Goal: Contribute content: Contribute content

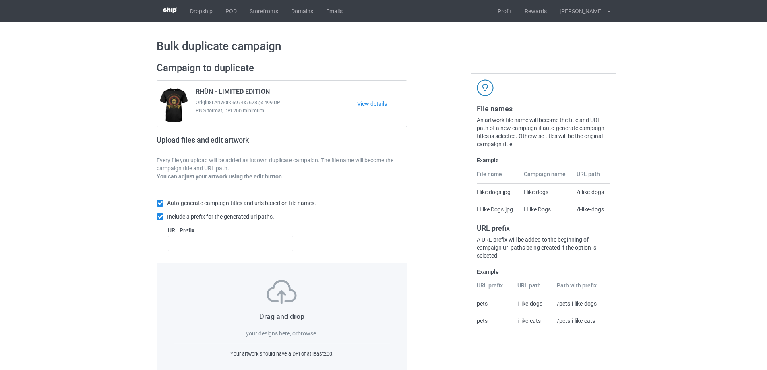
click at [301, 331] on label "browse" at bounding box center [306, 333] width 19 height 6
click at [0, 0] on input "browse" at bounding box center [0, 0] width 0 height 0
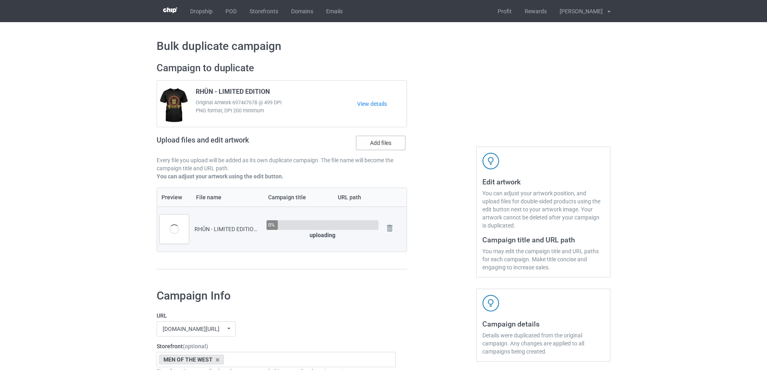
click at [385, 143] on label "Add files" at bounding box center [381, 143] width 50 height 14
click at [0, 0] on input "Add files" at bounding box center [0, 0] width 0 height 0
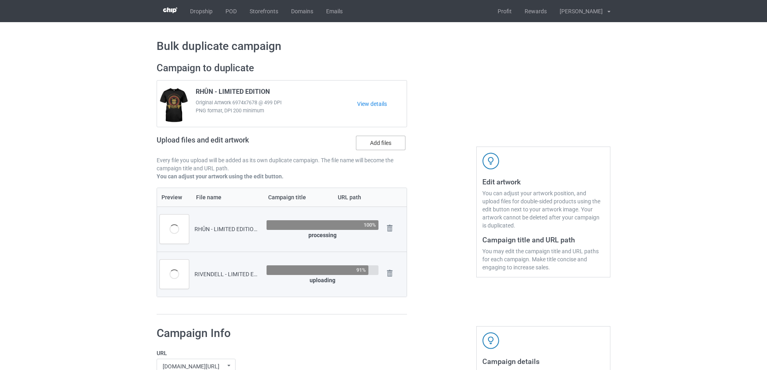
click at [362, 145] on label "Add files" at bounding box center [381, 143] width 50 height 14
click at [0, 0] on input "Add files" at bounding box center [0, 0] width 0 height 0
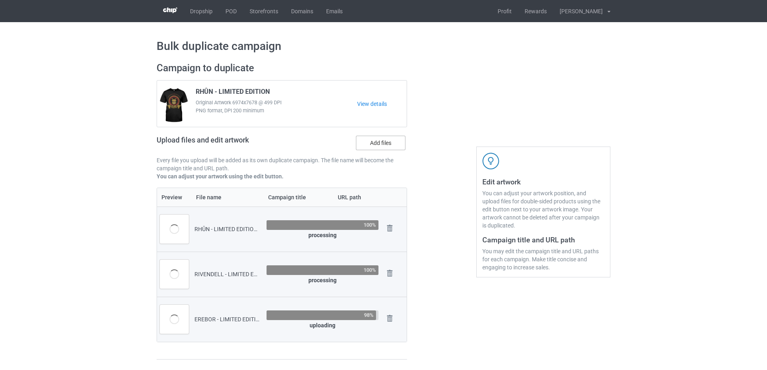
click at [396, 138] on label "Add files" at bounding box center [381, 143] width 50 height 14
click at [0, 0] on input "Add files" at bounding box center [0, 0] width 0 height 0
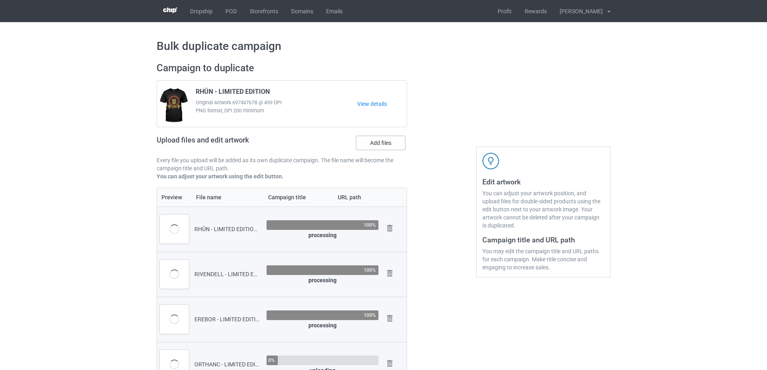
click at [372, 141] on label "Add files" at bounding box center [381, 143] width 50 height 14
click at [0, 0] on input "Add files" at bounding box center [0, 0] width 0 height 0
click at [375, 141] on label "Add files" at bounding box center [381, 143] width 50 height 14
click at [0, 0] on input "Add files" at bounding box center [0, 0] width 0 height 0
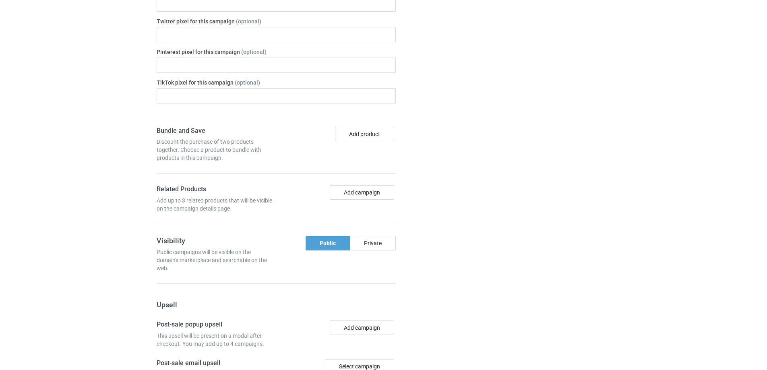
scroll to position [881, 0]
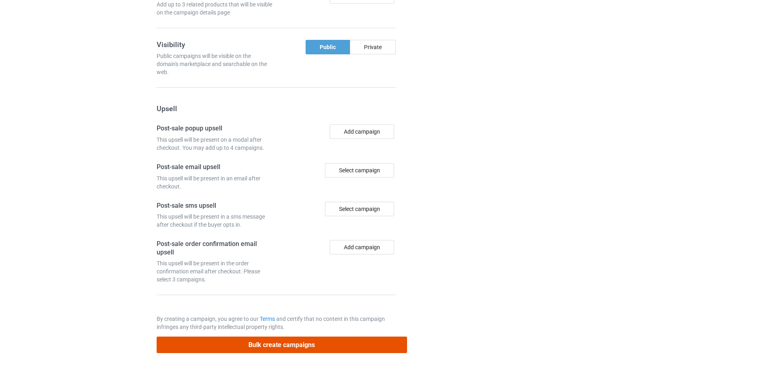
click at [296, 351] on button "Bulk create campaigns" at bounding box center [282, 345] width 250 height 17
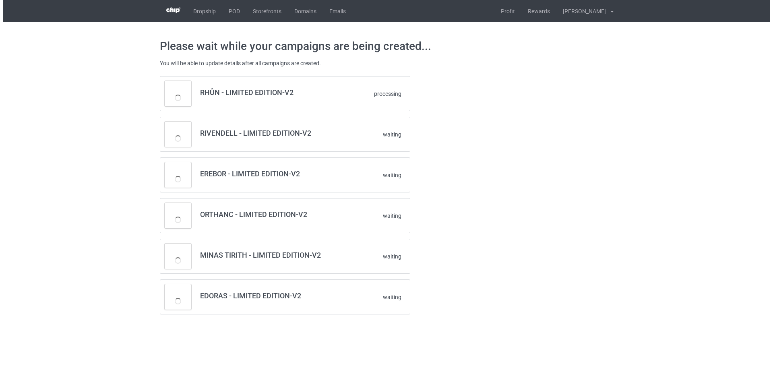
scroll to position [0, 0]
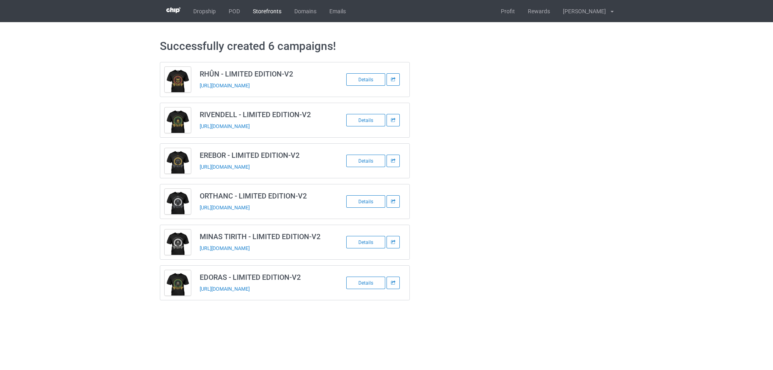
click at [276, 13] on link "Storefronts" at bounding box center [266, 11] width 41 height 22
